Goal: Check status: Check status

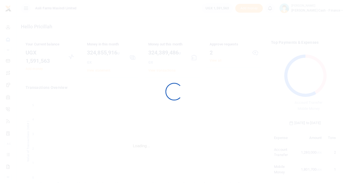
scroll to position [4, 4]
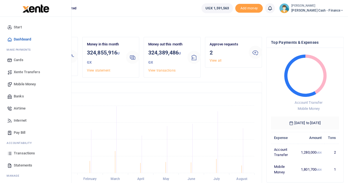
click at [25, 154] on span "Transactions" at bounding box center [24, 154] width 21 height 6
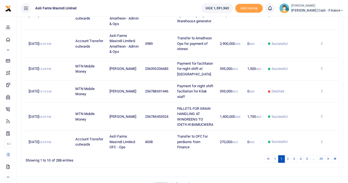
scroll to position [224, 0]
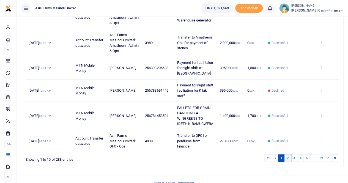
click at [289, 155] on link "2" at bounding box center [288, 158] width 7 height 7
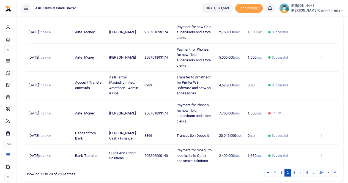
scroll to position [240, 0]
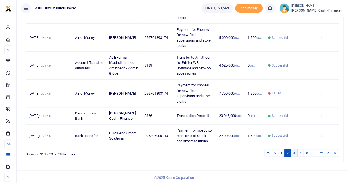
click at [294, 151] on link "3" at bounding box center [294, 152] width 7 height 7
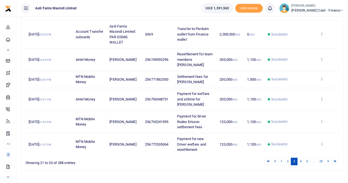
scroll to position [176, 0]
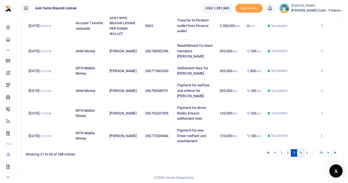
click at [302, 151] on link "4" at bounding box center [300, 152] width 7 height 7
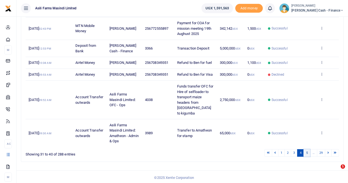
click at [309, 157] on link "5" at bounding box center [307, 152] width 7 height 7
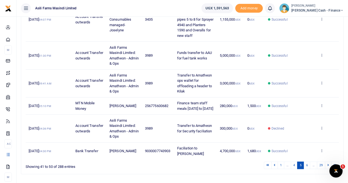
scroll to position [219, 0]
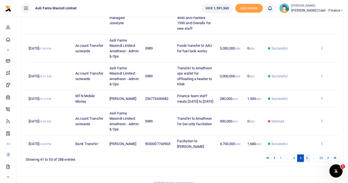
click at [310, 155] on link "6" at bounding box center [307, 158] width 7 height 7
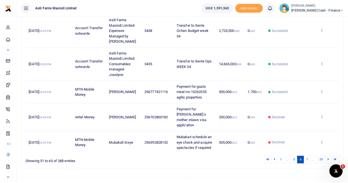
scroll to position [224, 0]
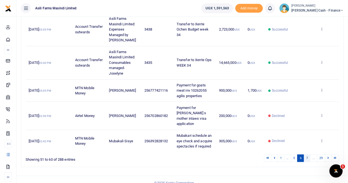
click at [308, 155] on link "7" at bounding box center [307, 158] width 7 height 7
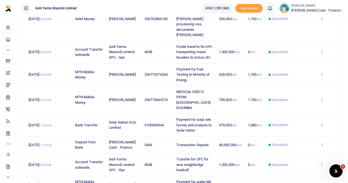
scroll to position [142, 0]
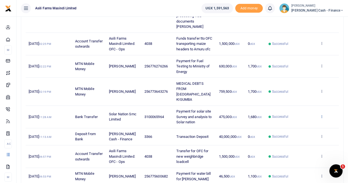
click at [322, 115] on icon at bounding box center [322, 117] width 4 height 4
click at [303, 113] on link "View details" at bounding box center [302, 115] width 44 height 8
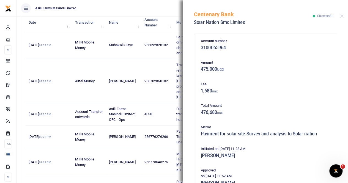
scroll to position [59, 0]
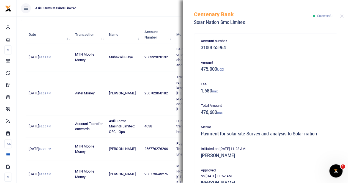
click at [343, 18] on div "Centenary Bank Solar Nation Smc Limited Successful" at bounding box center [265, 15] width 165 height 31
click at [344, 14] on div "Centenary Bank Solar Nation Smc Limited Successful" at bounding box center [265, 15] width 165 height 31
click at [343, 15] on button "Close" at bounding box center [342, 16] width 4 height 4
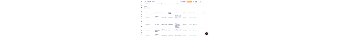
scroll to position [0, 0]
